Goal: Task Accomplishment & Management: Complete application form

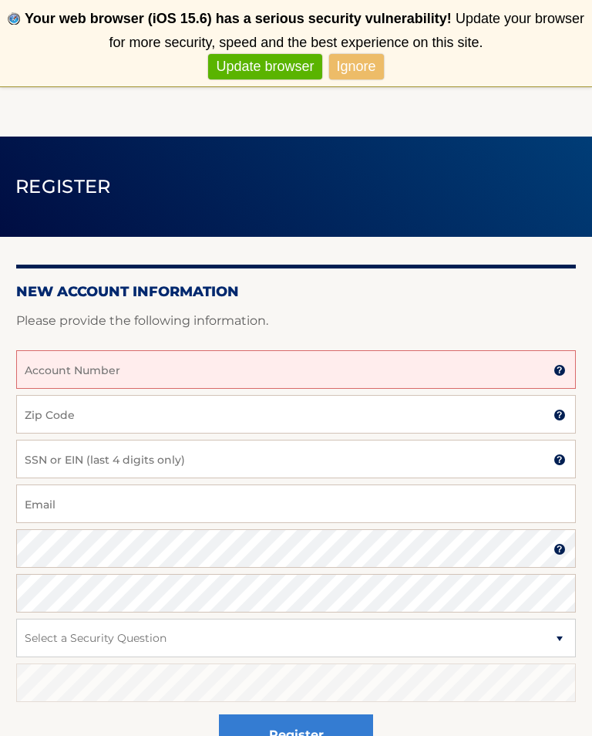
click at [487, 370] on input "Account Number" at bounding box center [296, 369] width 560 height 39
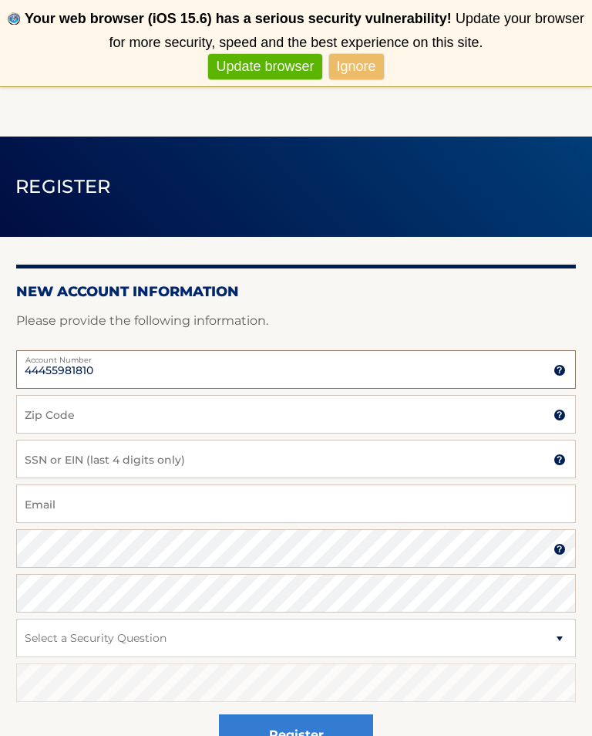
type input "44455981810"
click at [382, 406] on input "Zip Code" at bounding box center [296, 414] width 560 height 39
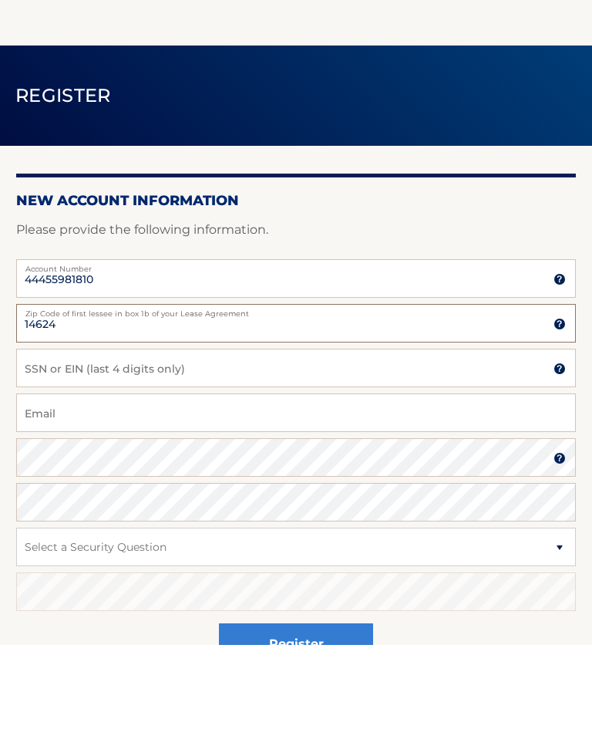
type input "14624"
click at [450, 440] on input "SSN or EIN (last 4 digits only)" at bounding box center [296, 459] width 560 height 39
type input "1008"
click at [133, 484] on input "Email" at bounding box center [296, 503] width 560 height 39
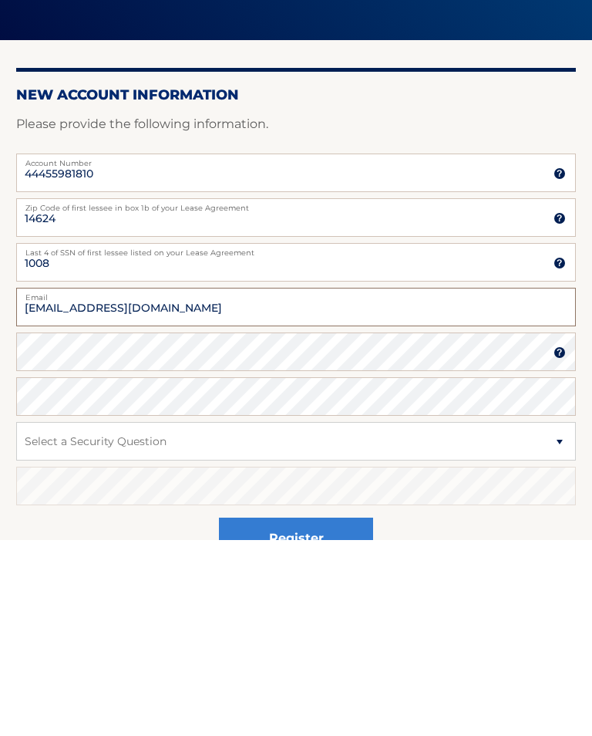
type input "spew19@aol.com"
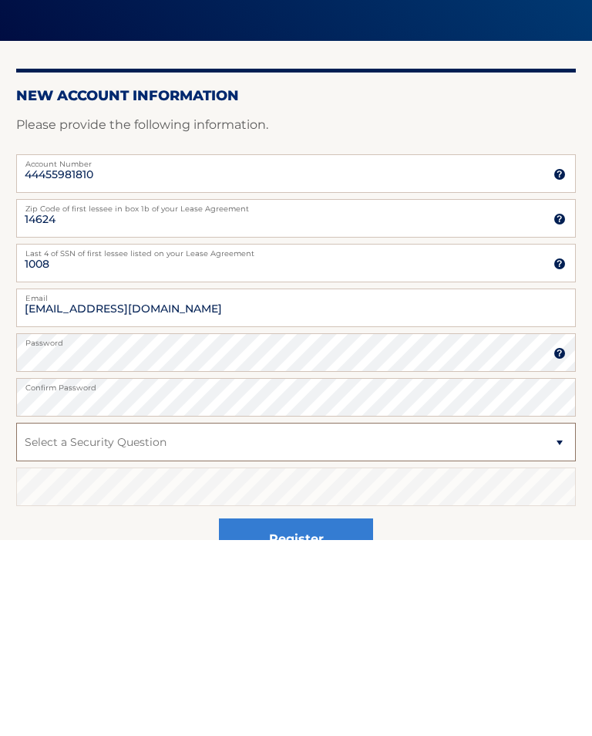
click at [110, 619] on select "Select a Security Question What was the name of your elementary school? What is…" at bounding box center [296, 638] width 560 height 39
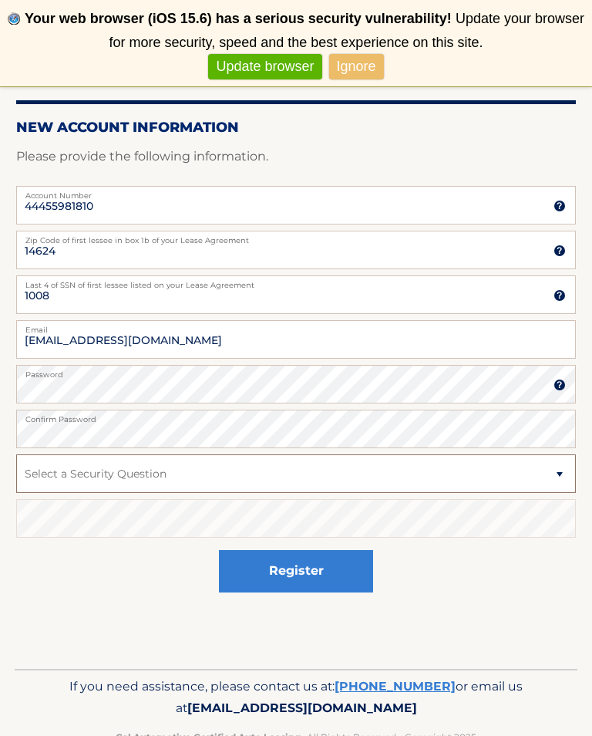
select select "1"
click at [135, 467] on select "Select a Security Question What was the name of your elementary school? What is…" at bounding box center [296, 473] width 560 height 39
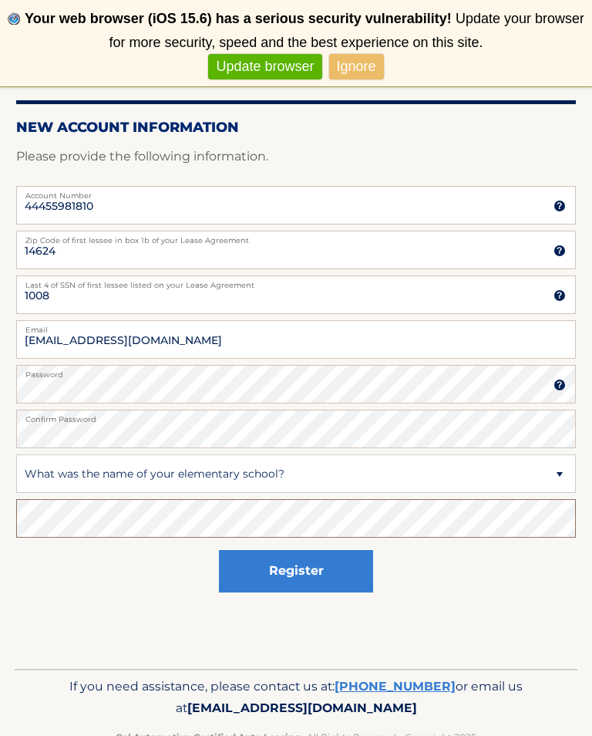
scroll to position [188, 0]
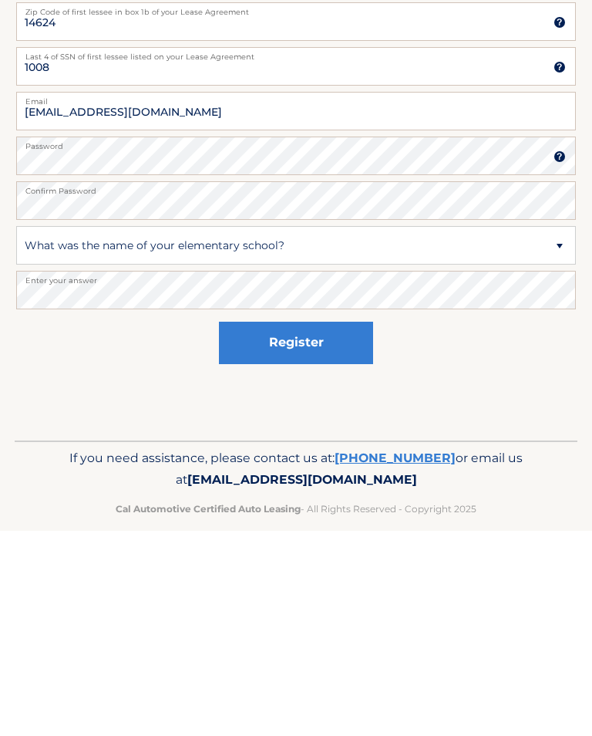
click at [294, 527] on button "Register" at bounding box center [296, 548] width 154 height 42
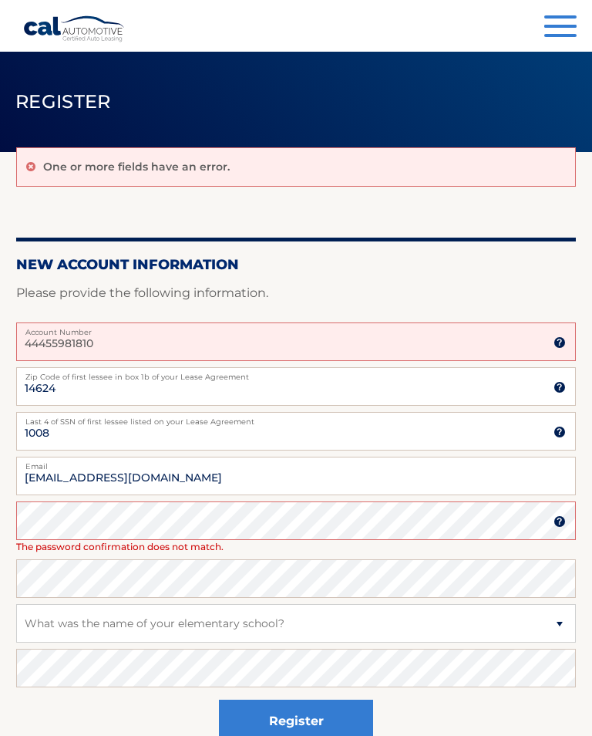
scroll to position [29, 0]
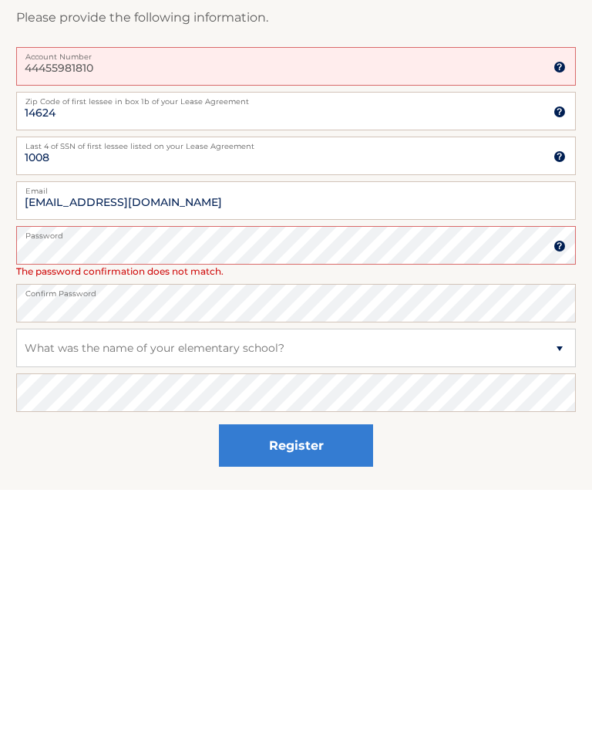
click at [314, 671] on button "Register" at bounding box center [296, 692] width 154 height 42
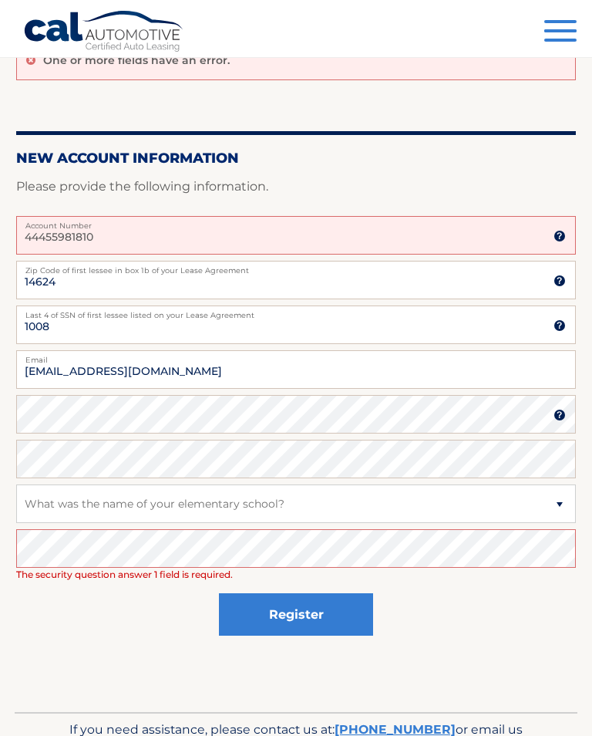
scroll to position [173, 0]
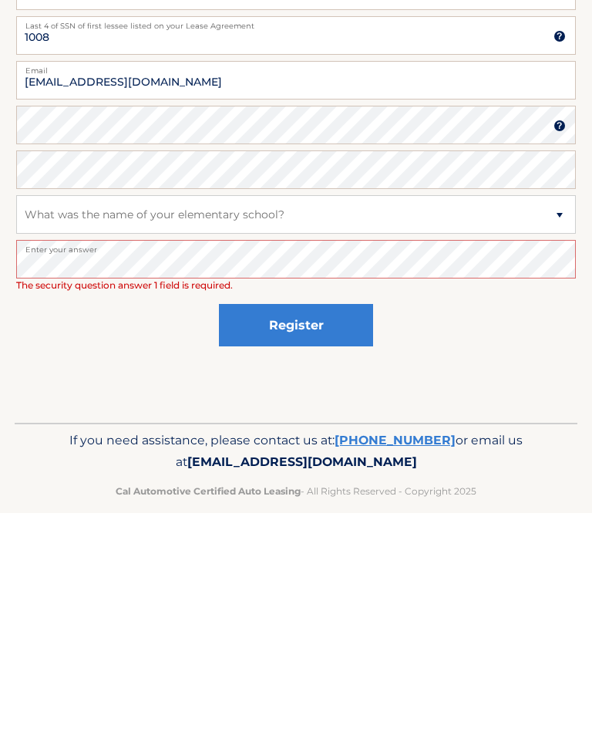
click at [311, 527] on button "Register" at bounding box center [296, 548] width 154 height 42
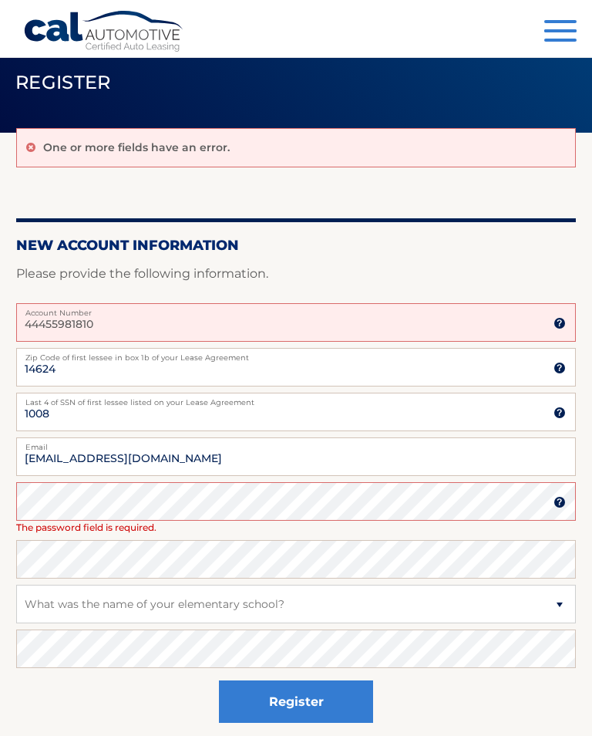
scroll to position [41, 0]
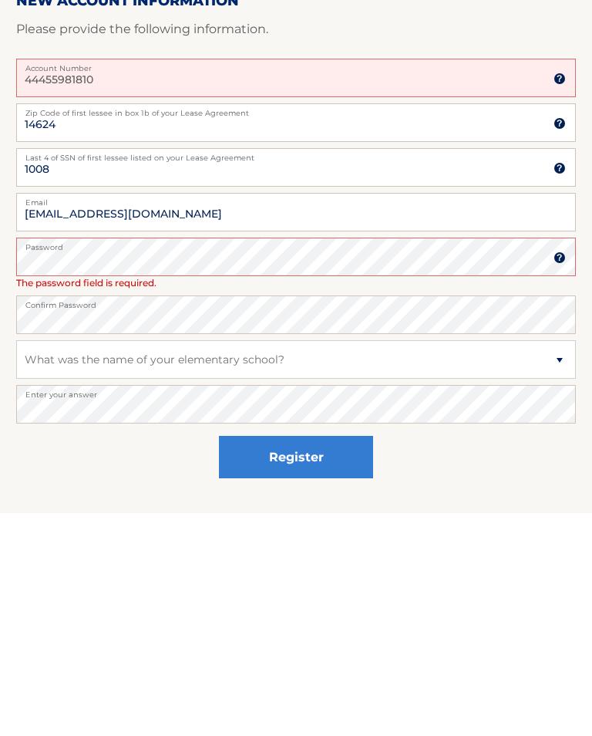
click at [299, 659] on button "Register" at bounding box center [296, 680] width 154 height 42
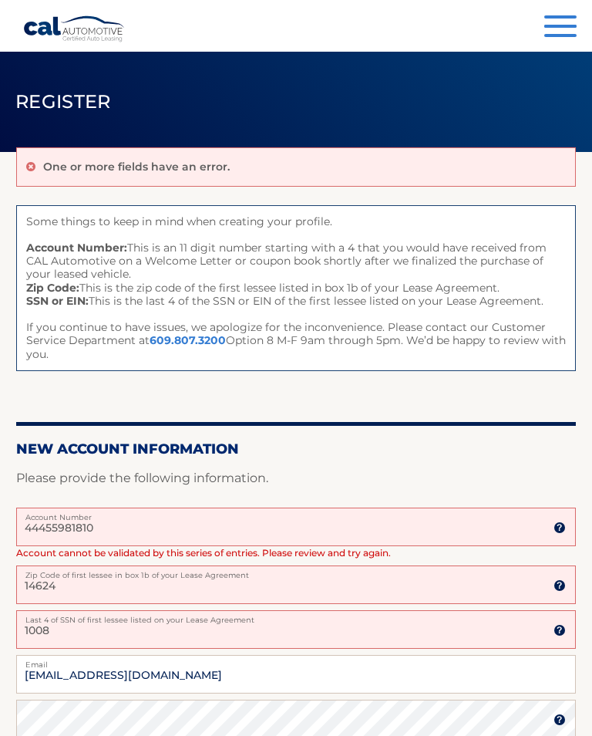
click at [73, 584] on input "14624" at bounding box center [296, 584] width 560 height 39
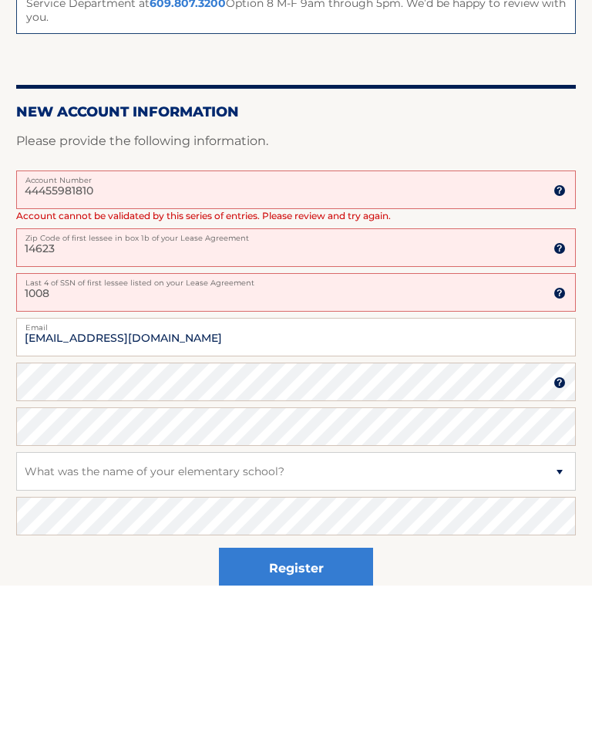
scroll to position [187, 0]
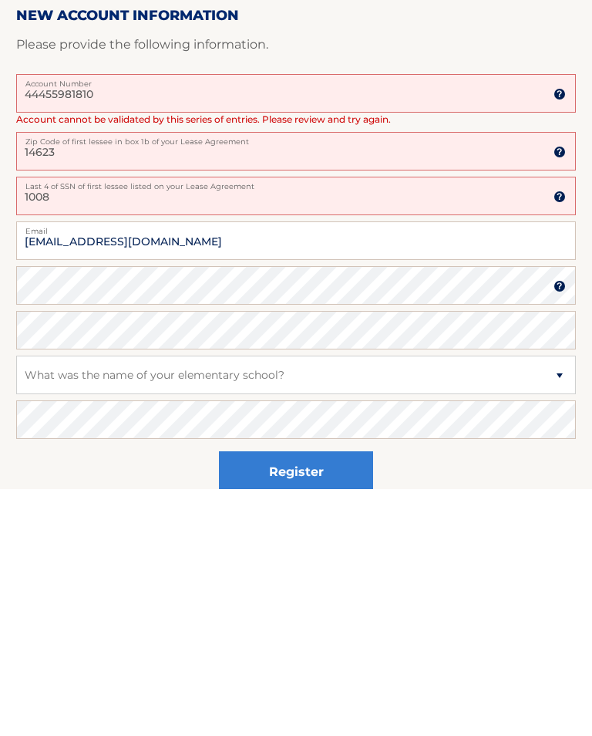
type input "14623"
click at [313, 698] on button "Register" at bounding box center [296, 719] width 154 height 42
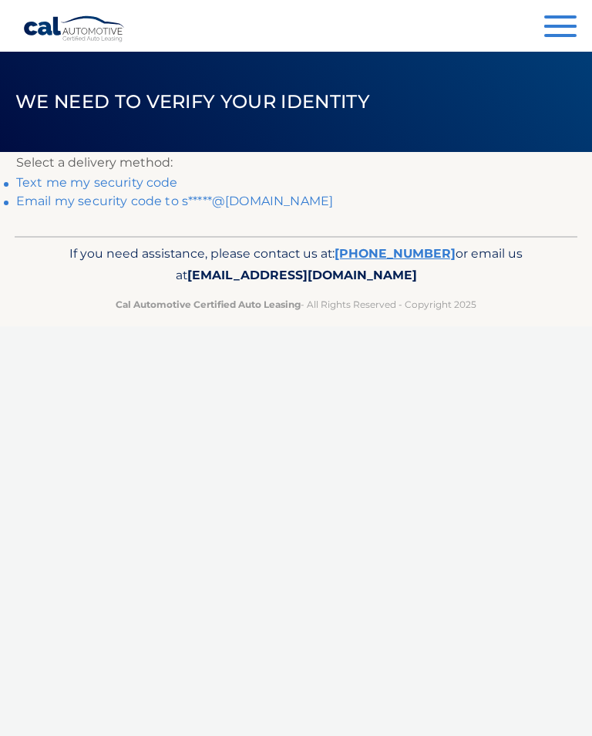
click at [107, 186] on link "Text me my security code" at bounding box center [97, 182] width 162 height 15
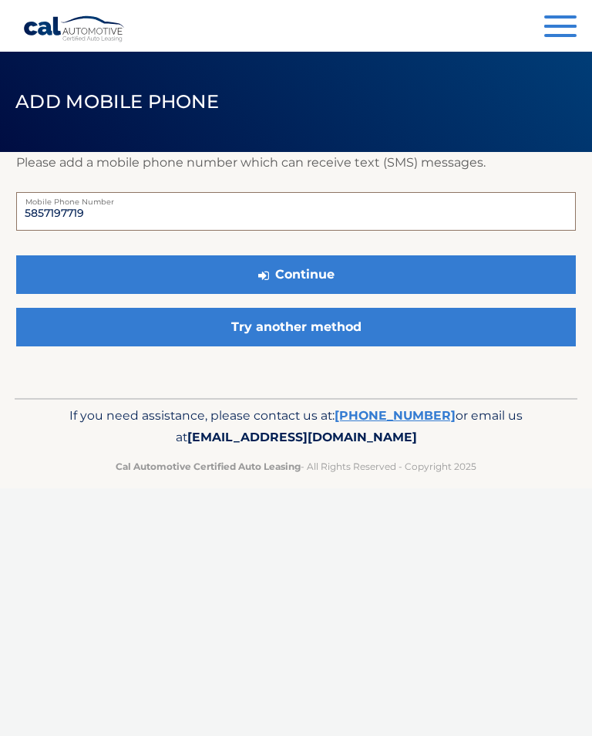
click at [113, 216] on input "5857197719" at bounding box center [296, 211] width 560 height 39
type input "5853158685"
click at [322, 268] on button "Continue" at bounding box center [296, 274] width 560 height 39
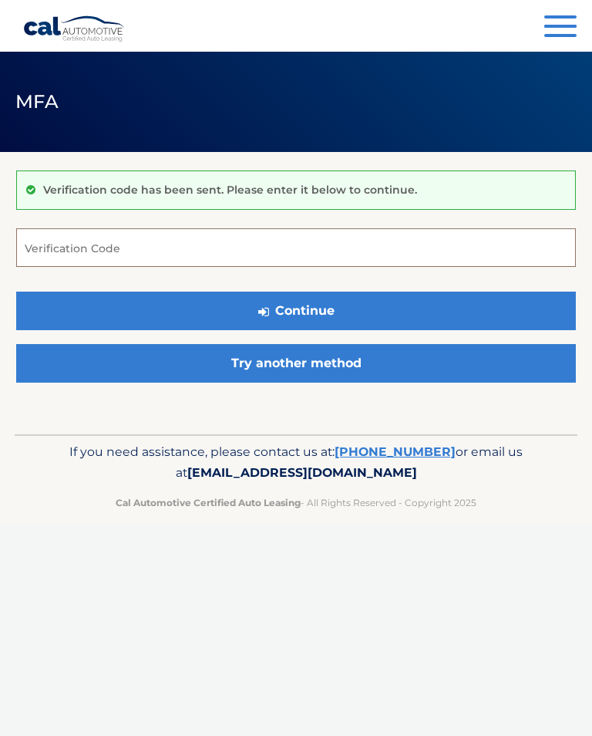
click at [117, 249] on input "Verification Code" at bounding box center [296, 247] width 560 height 39
type input "754862"
click at [328, 303] on button "Continue" at bounding box center [296, 311] width 560 height 39
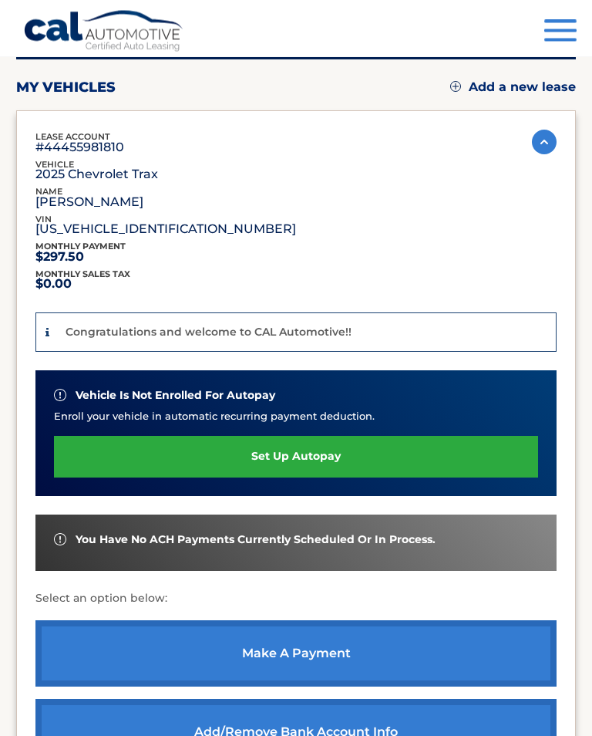
scroll to position [168, 0]
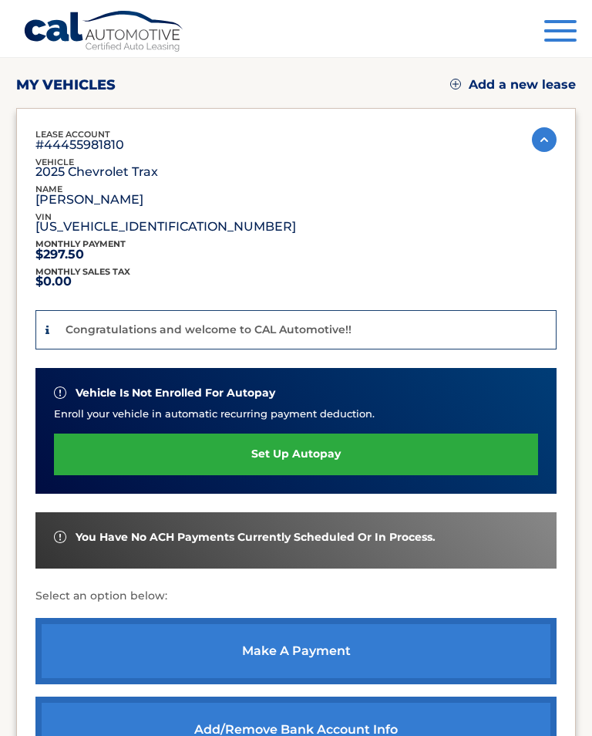
click at [327, 650] on link "make a payment" at bounding box center [295, 651] width 521 height 66
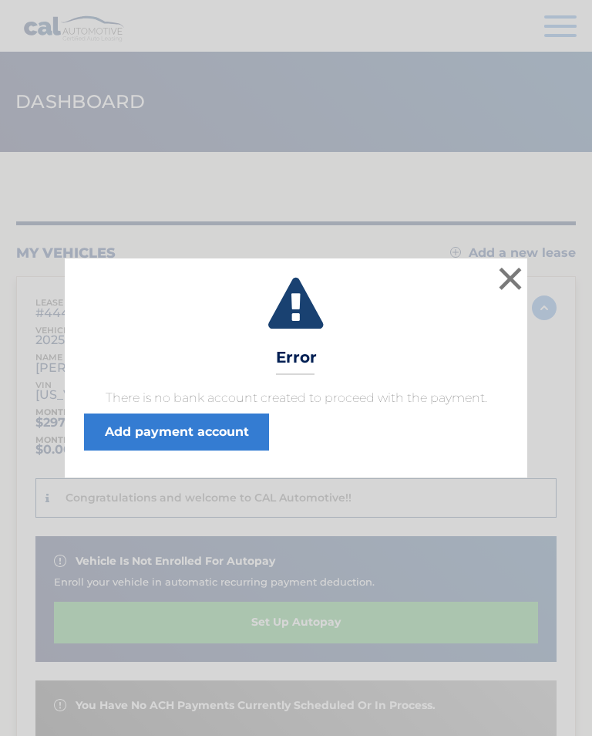
click at [195, 430] on link "Add payment account" at bounding box center [176, 431] width 185 height 37
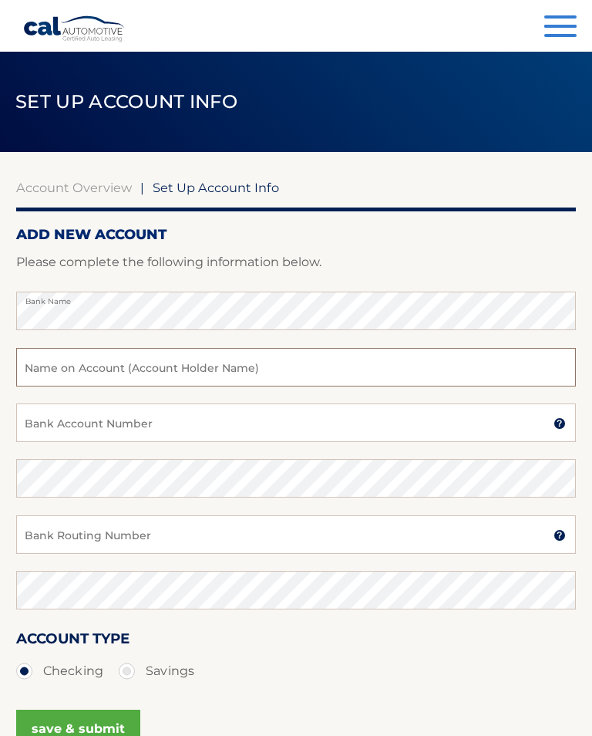
click at [164, 371] on input "text" at bounding box center [296, 367] width 560 height 39
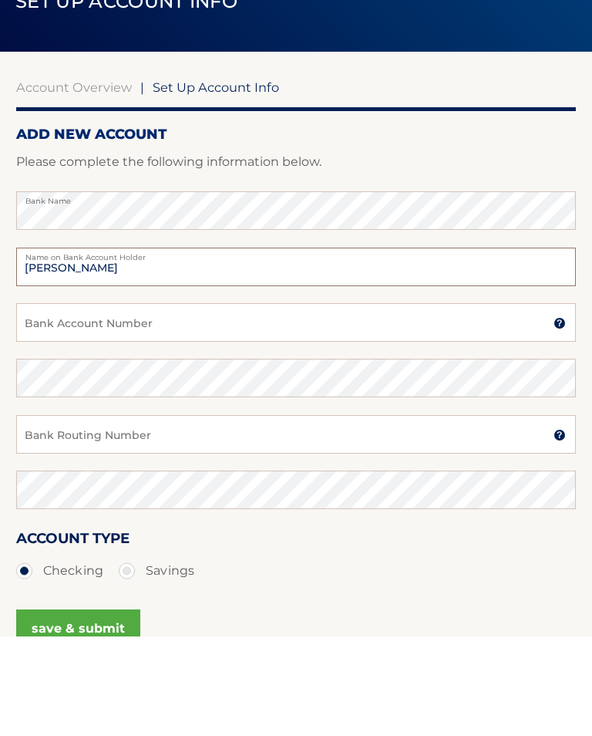
type input "Andrew Richards"
click at [152, 403] on input "Bank Account Number" at bounding box center [296, 422] width 560 height 39
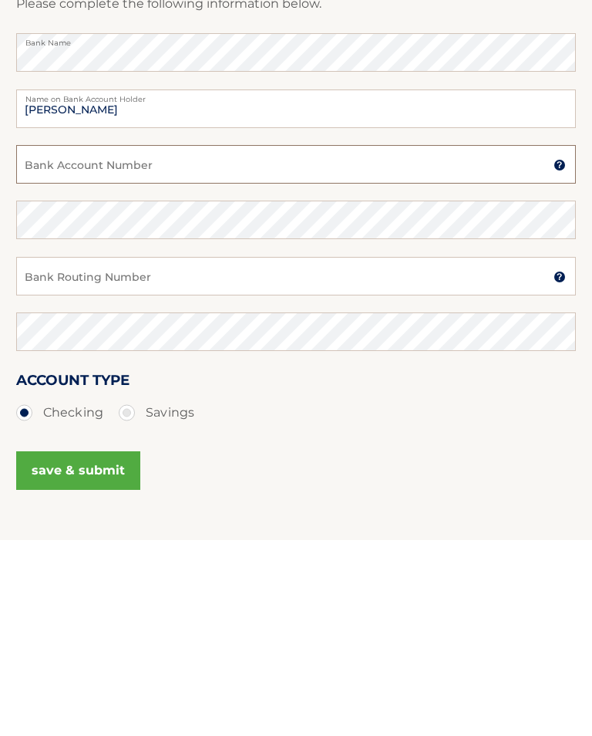
scroll to position [76, 0]
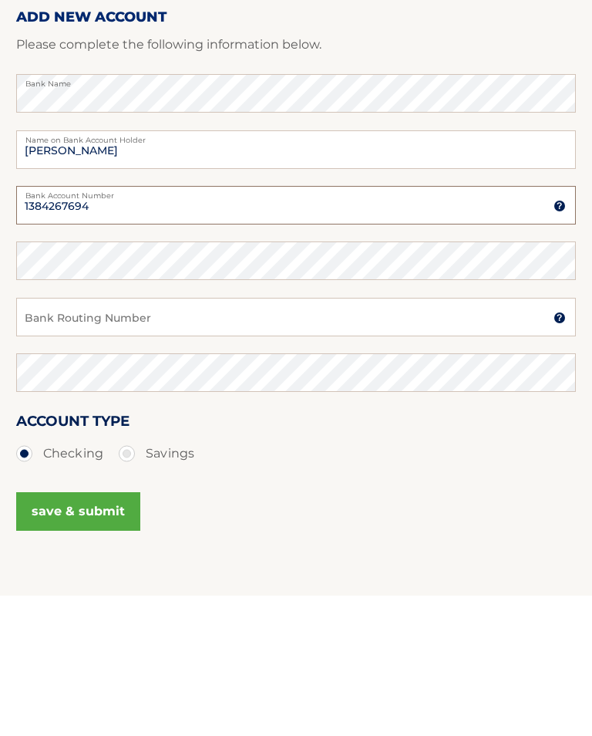
type input "1384267694"
click at [116, 439] on input "Bank Routing Number" at bounding box center [296, 458] width 560 height 39
type input "222371863"
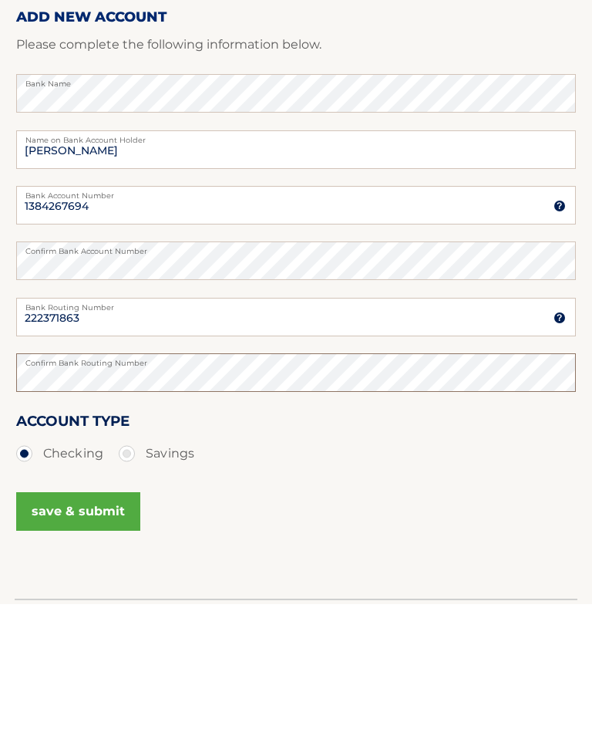
scroll to position [87, 0]
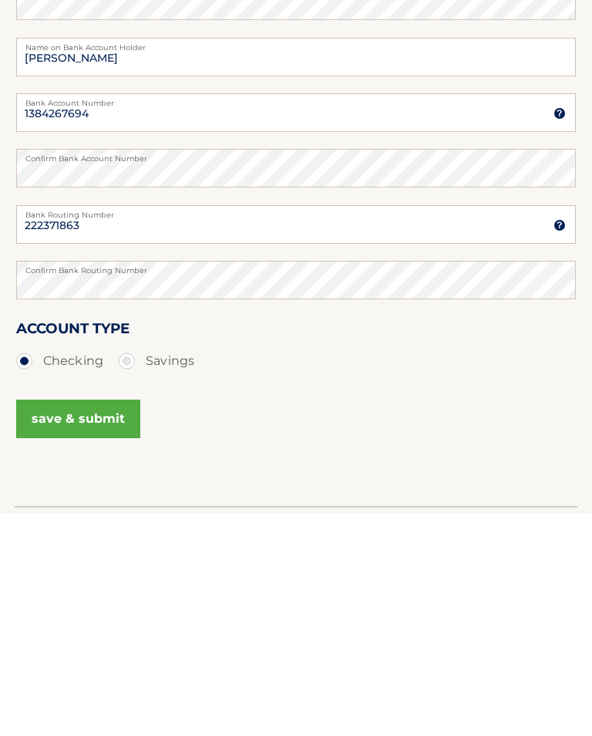
click at [99, 622] on button "save & submit" at bounding box center [78, 641] width 124 height 39
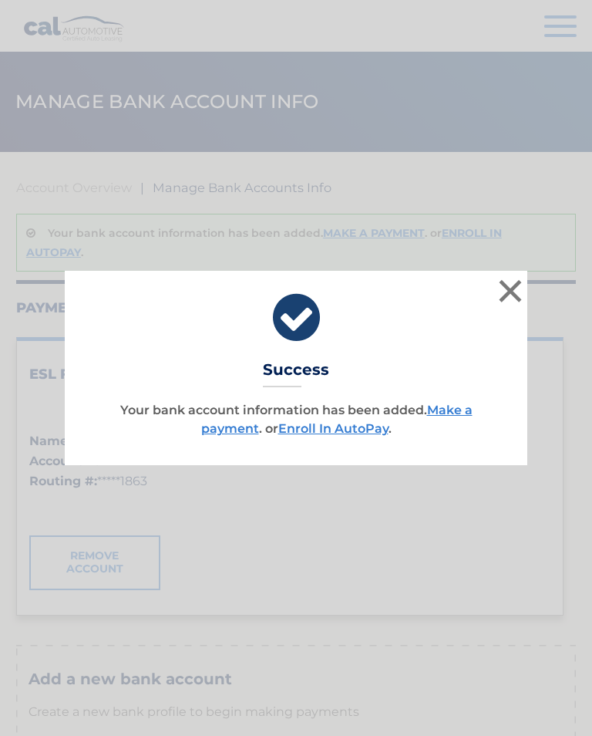
click at [462, 413] on link "Make a payment" at bounding box center [336, 419] width 271 height 33
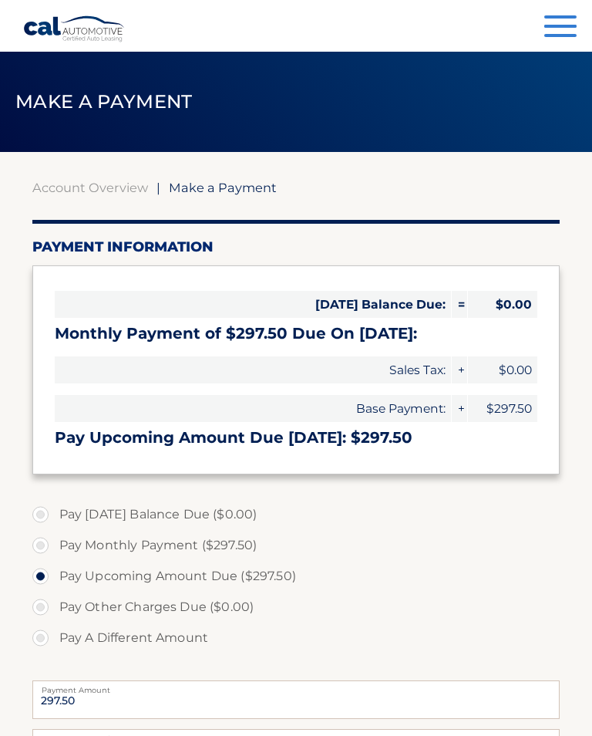
select select "MDI4M2RhMzUtZGM2Mi00ZGEwLWE3ZTMtMWY2OTU3ZWQyOTNl"
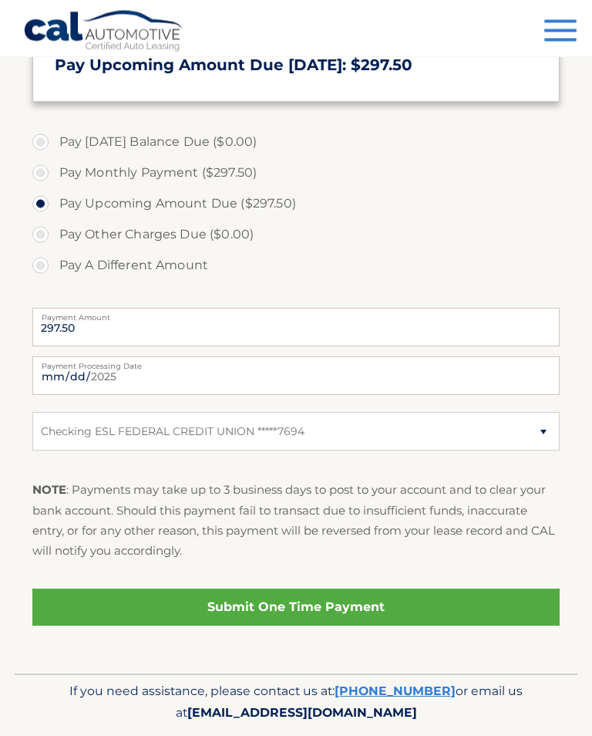
scroll to position [374, 0]
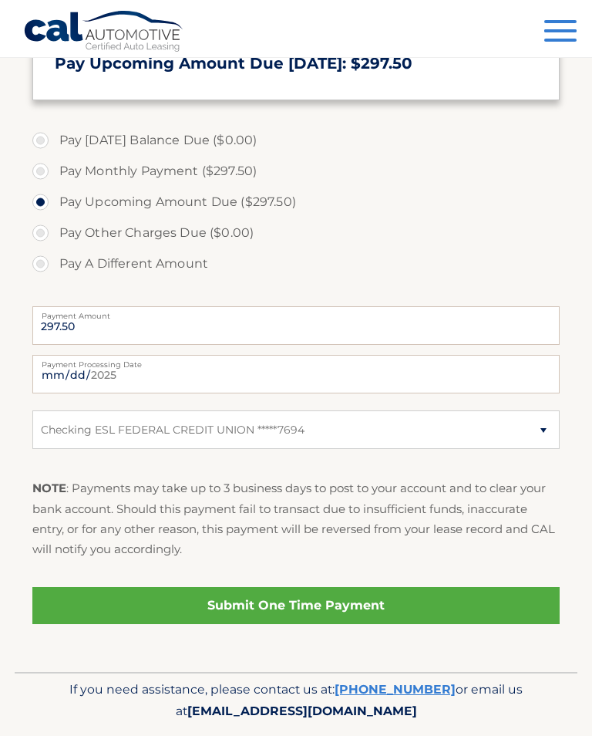
click at [323, 605] on link "Submit One Time Payment" at bounding box center [296, 605] width 528 height 37
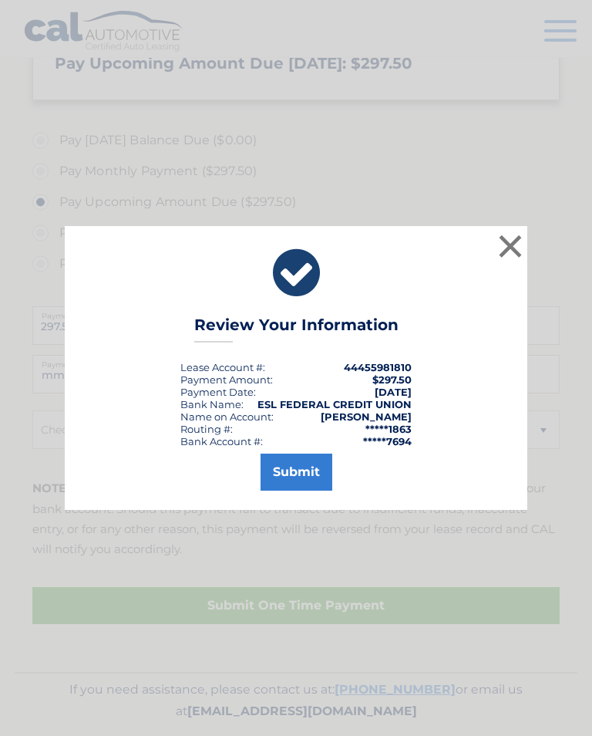
click at [308, 475] on button "Submit" at bounding box center [297, 471] width 72 height 37
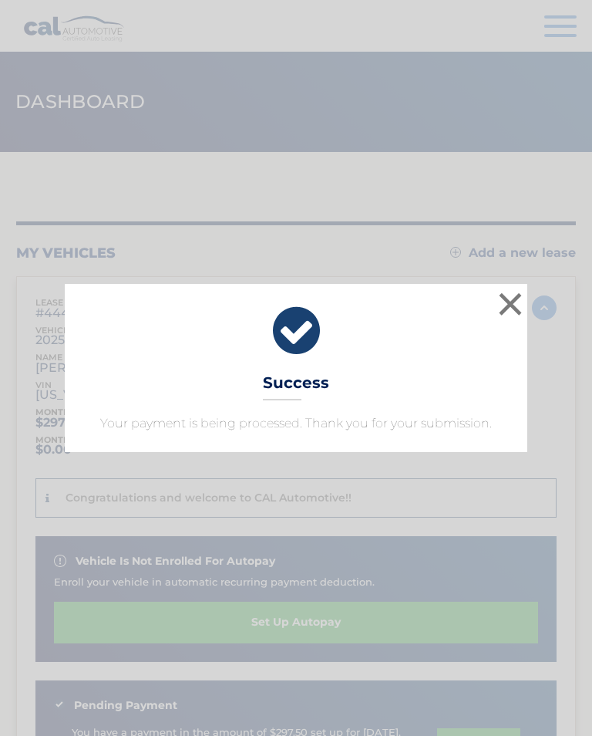
click at [511, 304] on button "×" at bounding box center [510, 303] width 31 height 31
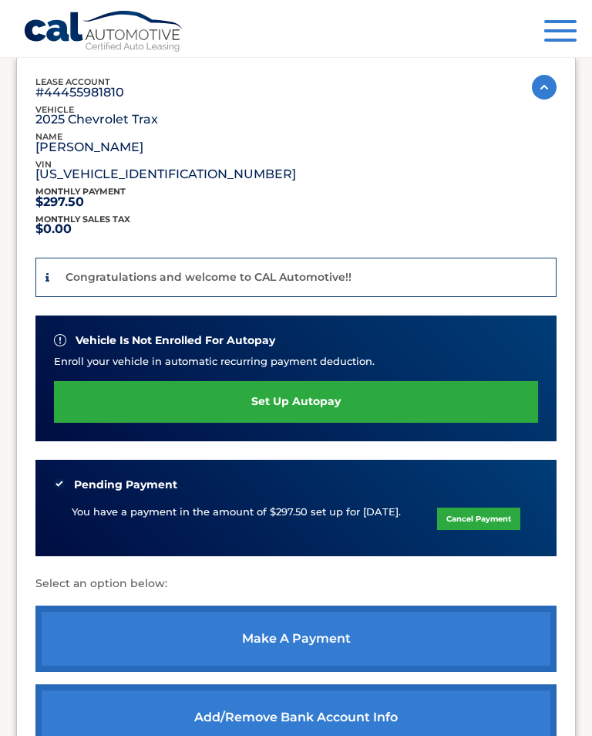
scroll to position [217, 0]
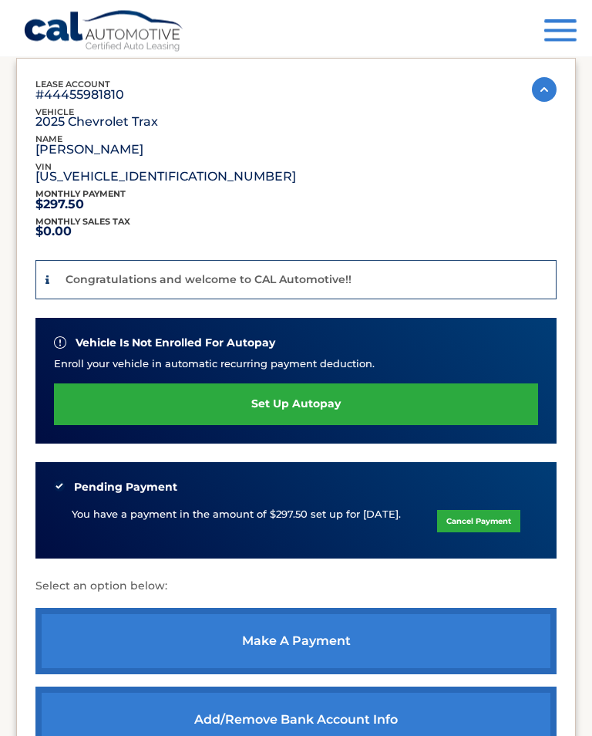
click at [319, 389] on link "set up autopay" at bounding box center [296, 404] width 484 height 41
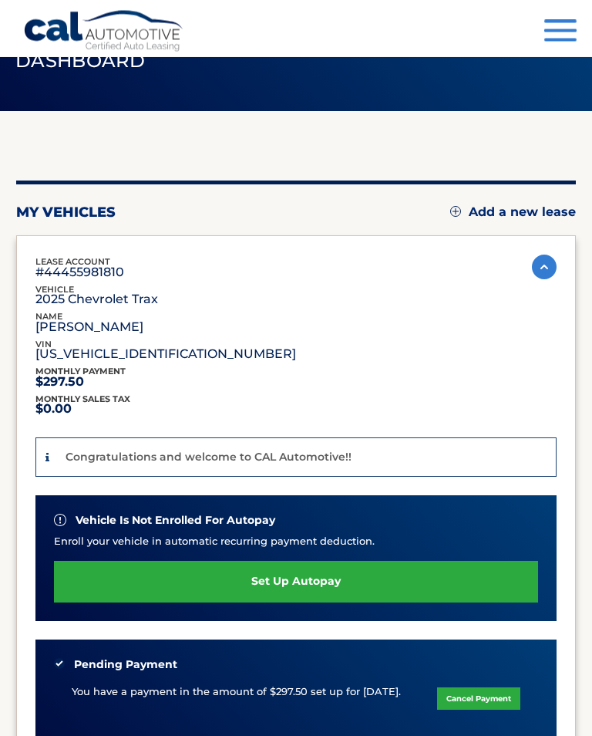
scroll to position [0, 0]
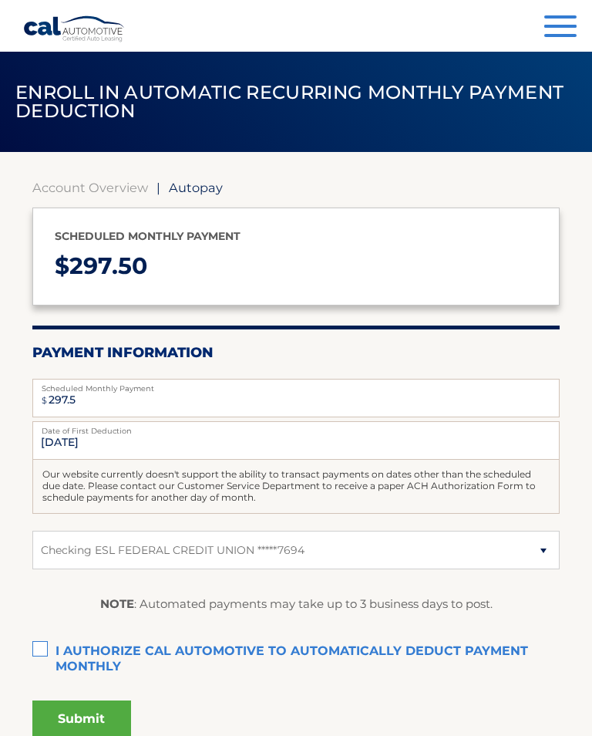
select select "MDI4M2RhMzUtZGM2Mi00ZGEwLWE3ZTMtMWY2OTU3ZWQyOTNl"
click at [153, 443] on input "8/28/2025" at bounding box center [296, 440] width 528 height 39
